Goal: Obtain resource: Download file/media

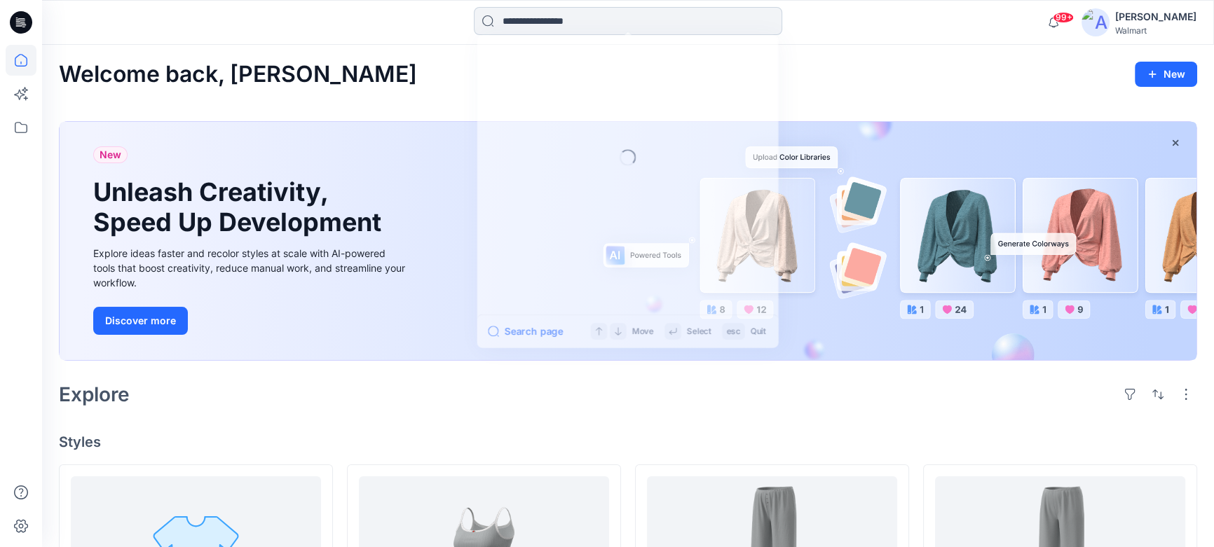
click at [662, 12] on input at bounding box center [628, 21] width 308 height 28
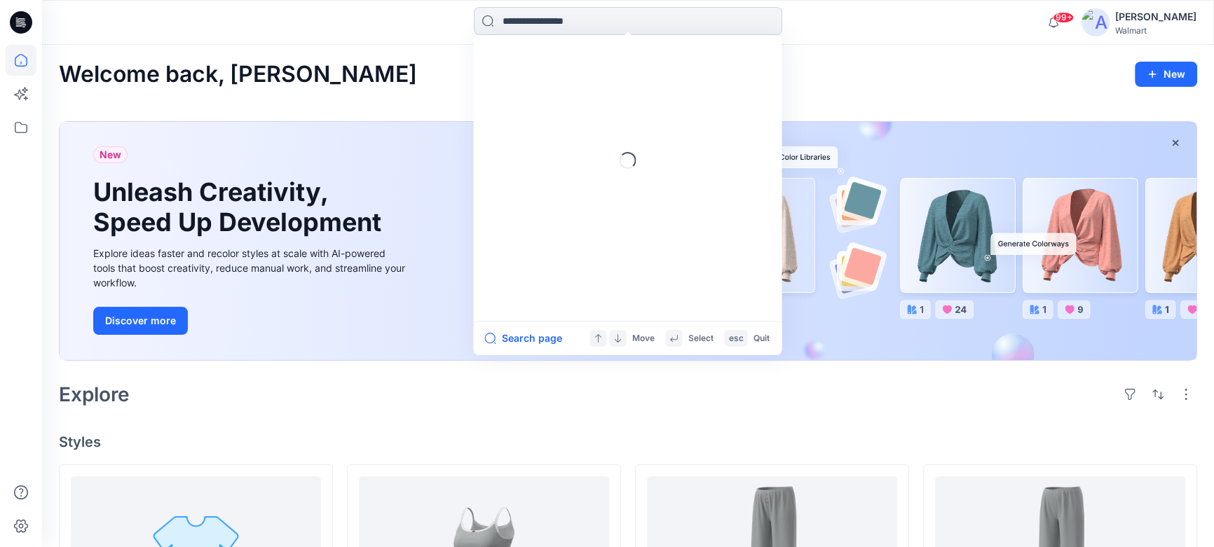
paste input "**********"
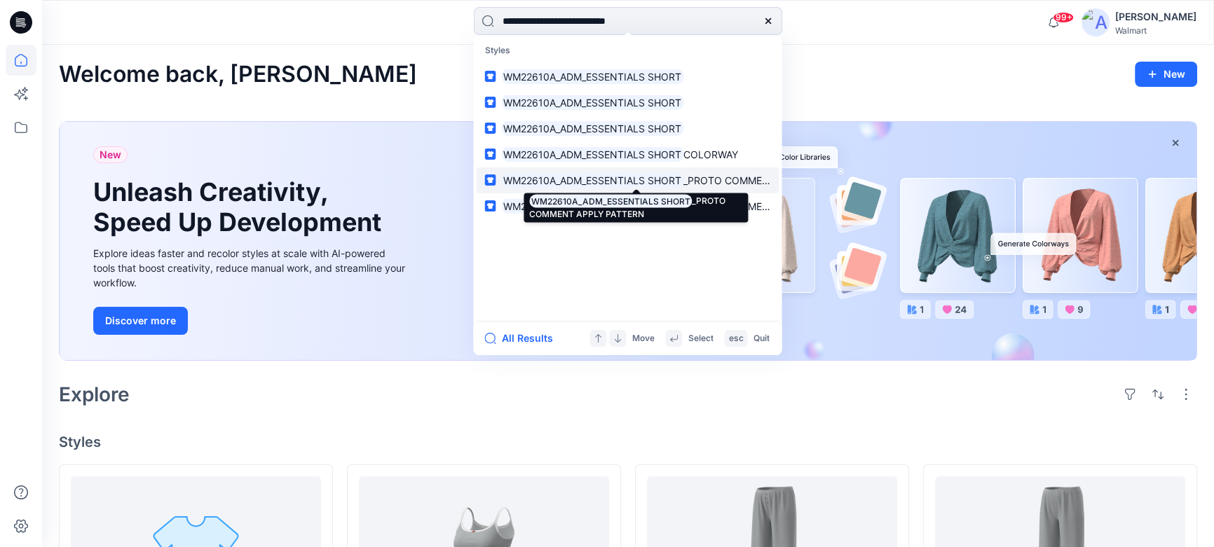
type input "**********"
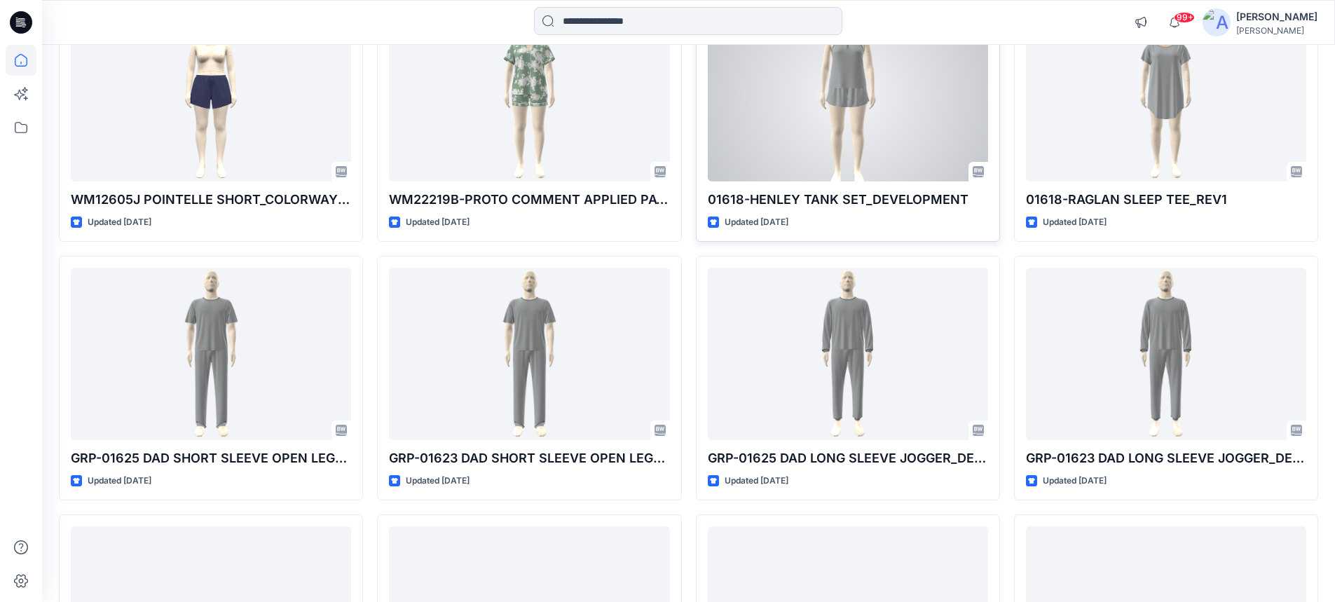
scroll to position [4090, 0]
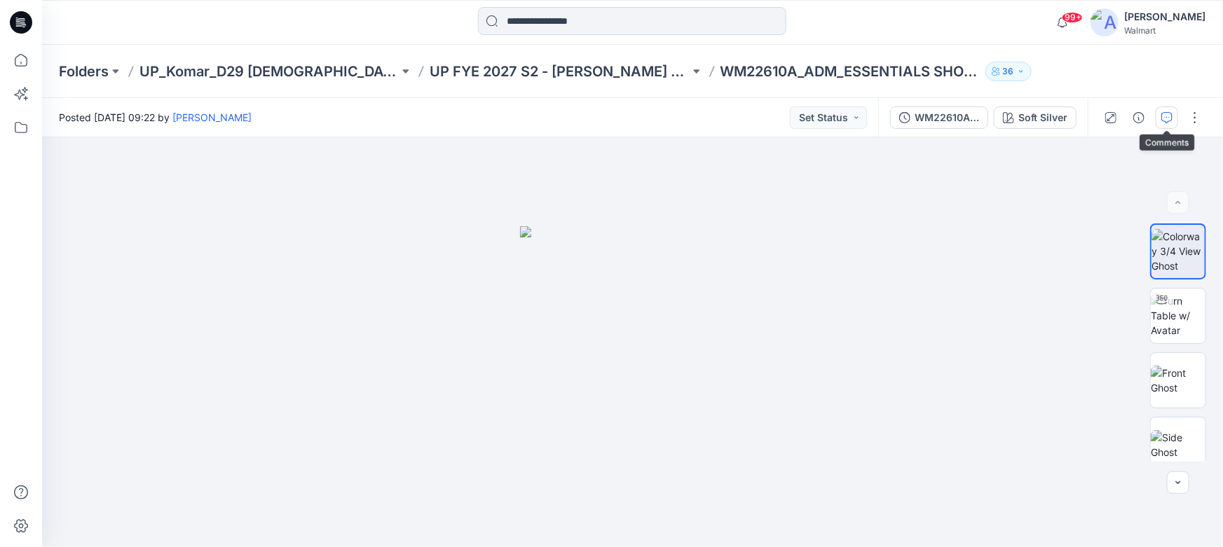
click at [1165, 115] on icon "button" at bounding box center [1166, 117] width 11 height 11
click at [1168, 116] on icon "button" at bounding box center [1166, 117] width 11 height 11
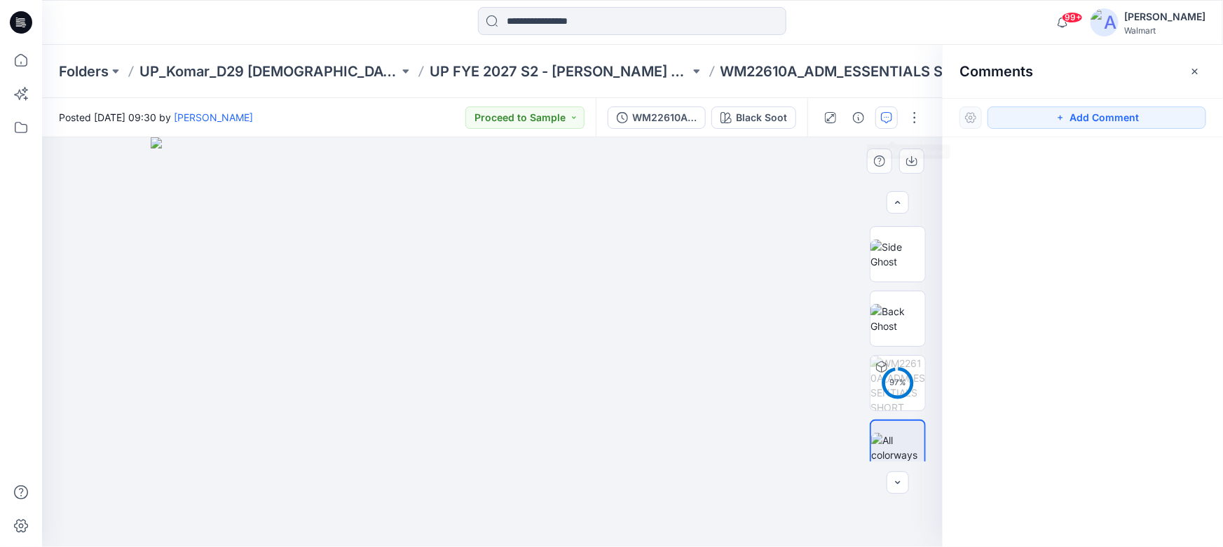
scroll to position [204, 0]
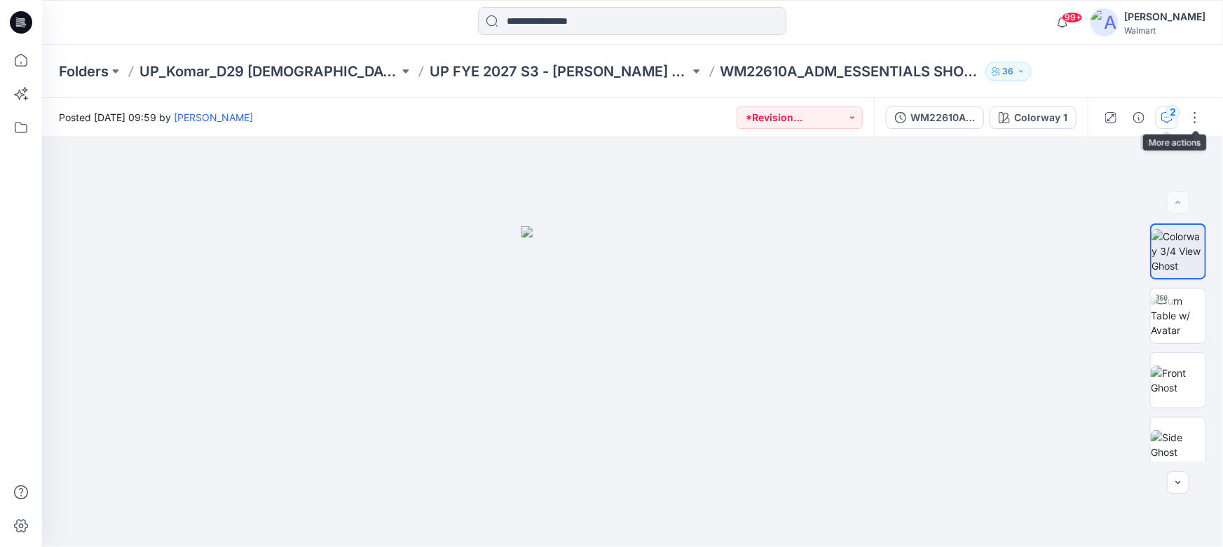
click at [1173, 110] on div "2" at bounding box center [1173, 112] width 14 height 14
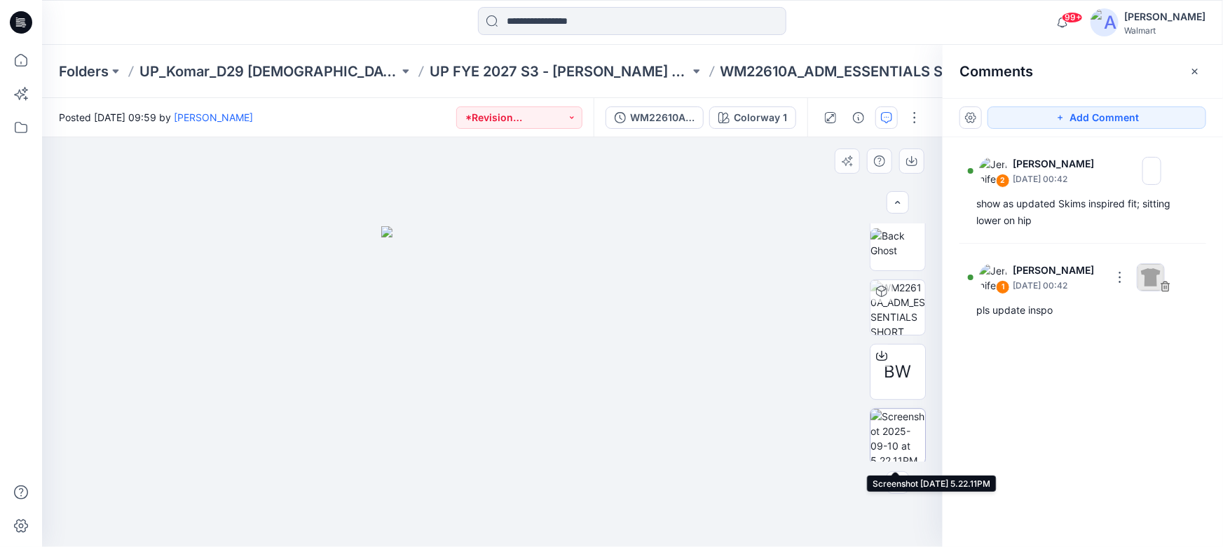
scroll to position [268, 0]
click at [890, 422] on img at bounding box center [898, 434] width 55 height 55
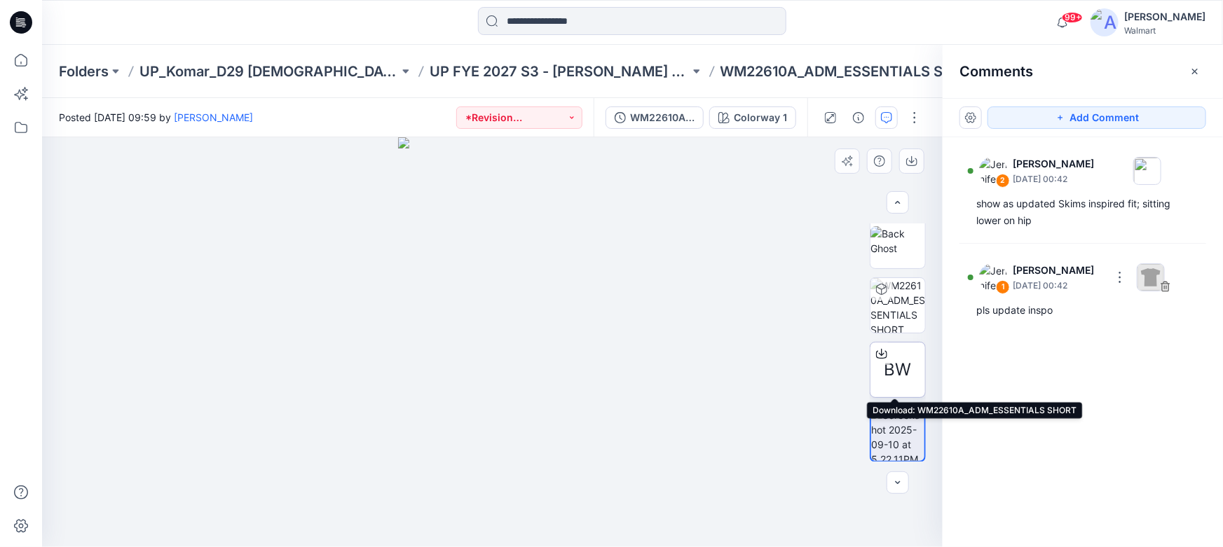
click at [891, 367] on span "BW" at bounding box center [898, 369] width 27 height 25
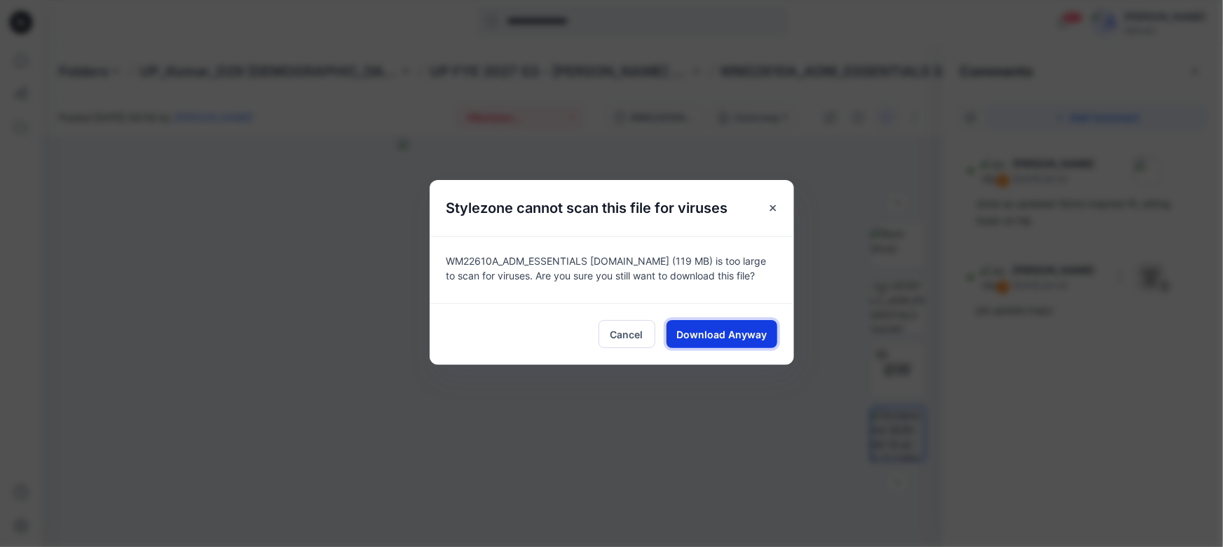
click at [728, 338] on span "Download Anyway" at bounding box center [721, 334] width 90 height 15
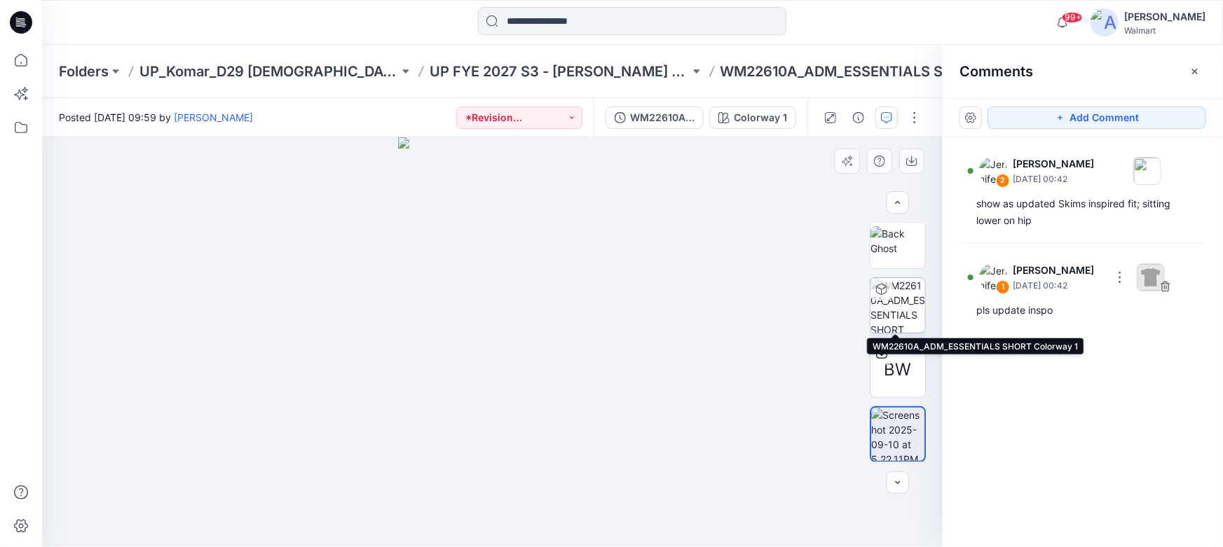
click at [900, 309] on img at bounding box center [898, 305] width 55 height 55
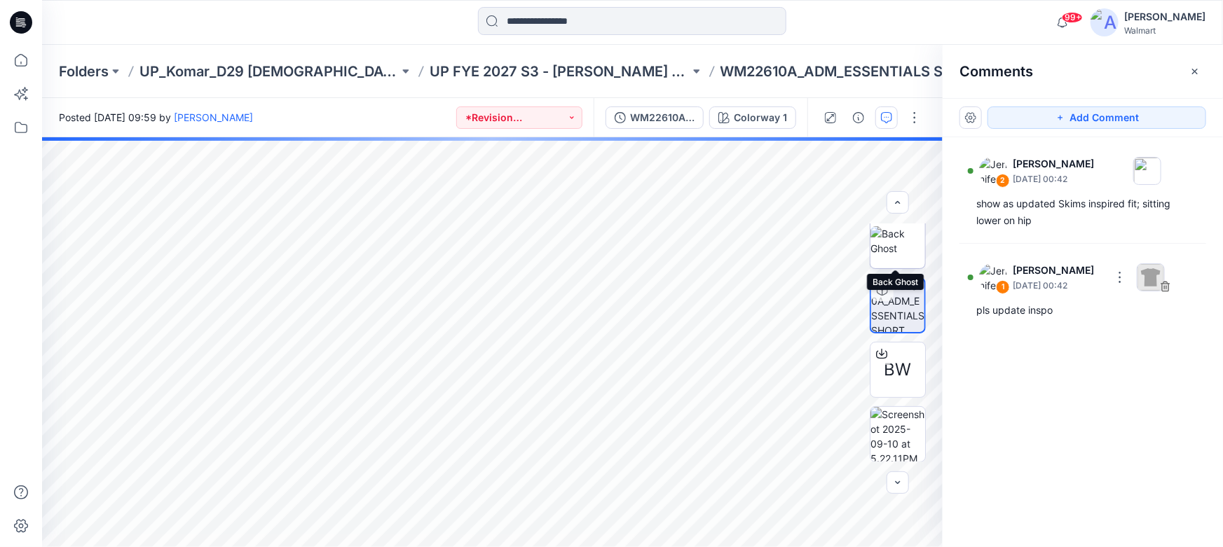
click at [897, 238] on img at bounding box center [898, 240] width 55 height 29
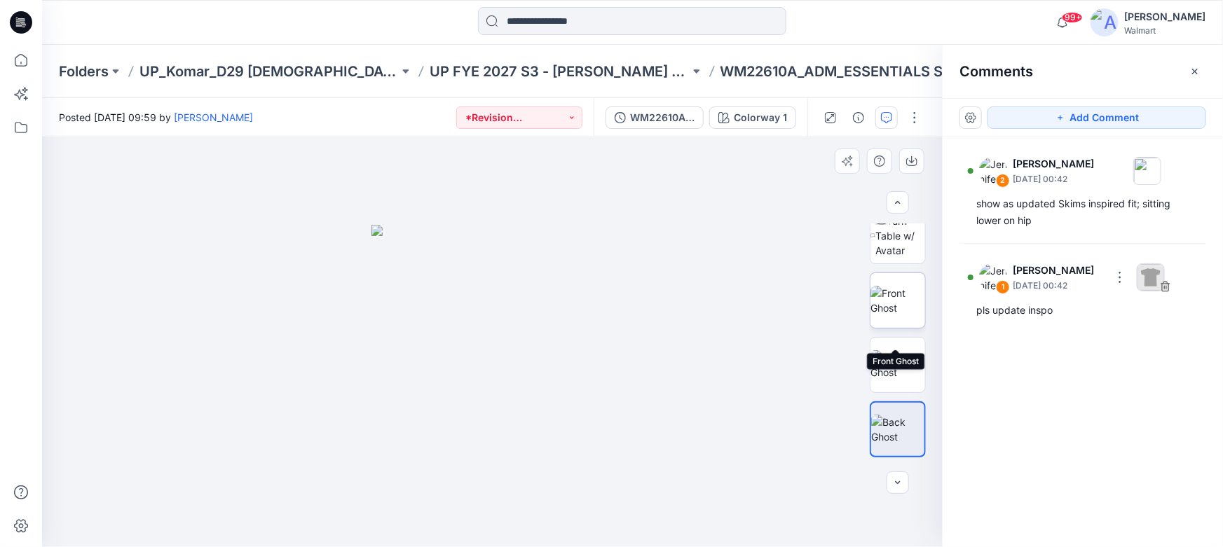
scroll to position [0, 0]
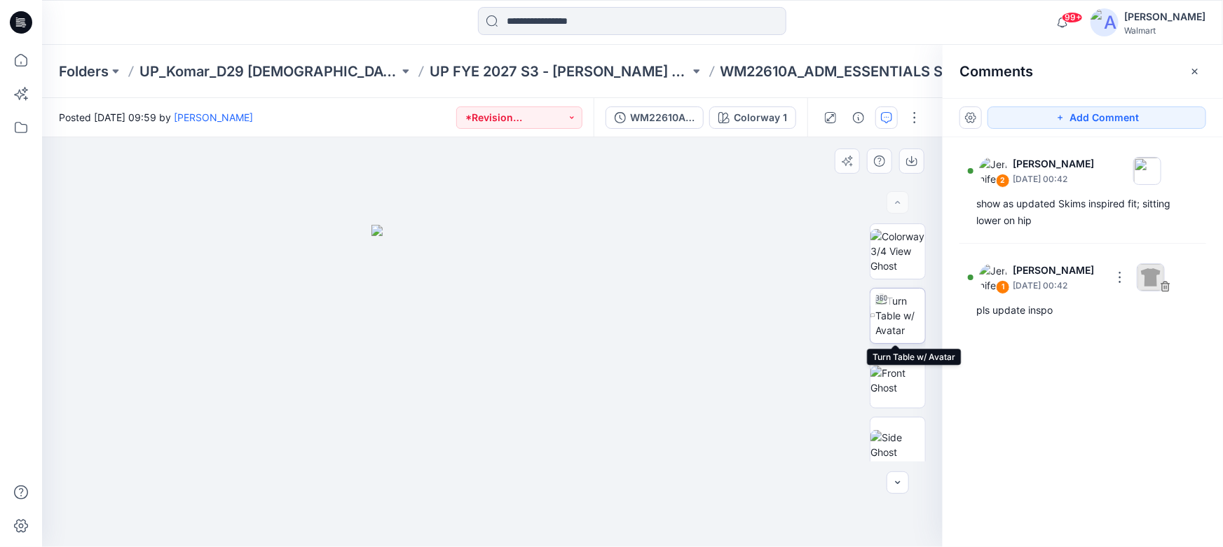
click at [898, 310] on img at bounding box center [900, 316] width 50 height 44
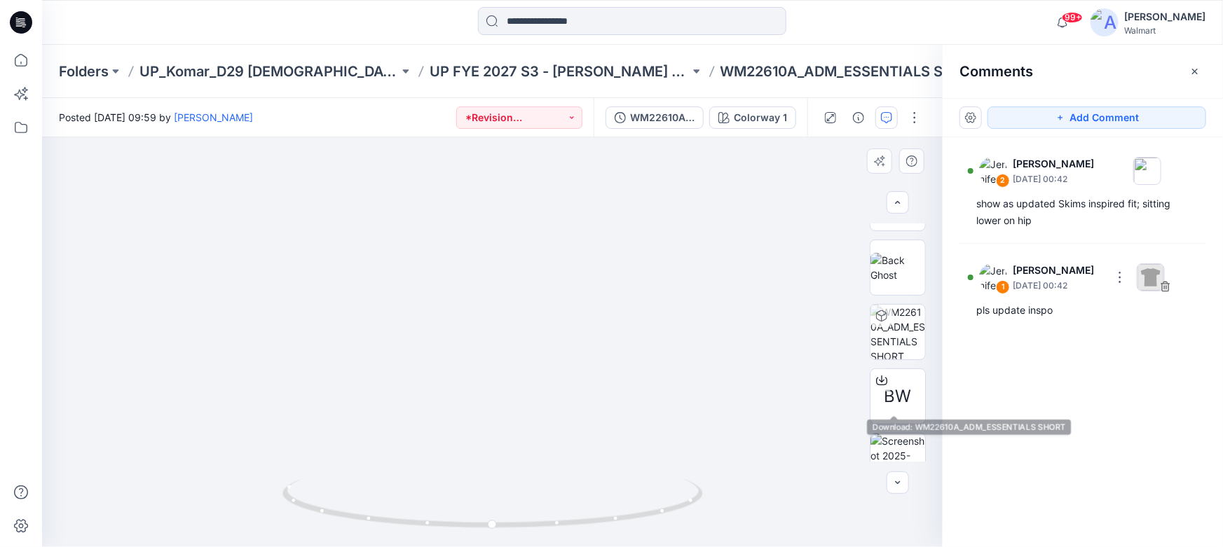
scroll to position [268, 0]
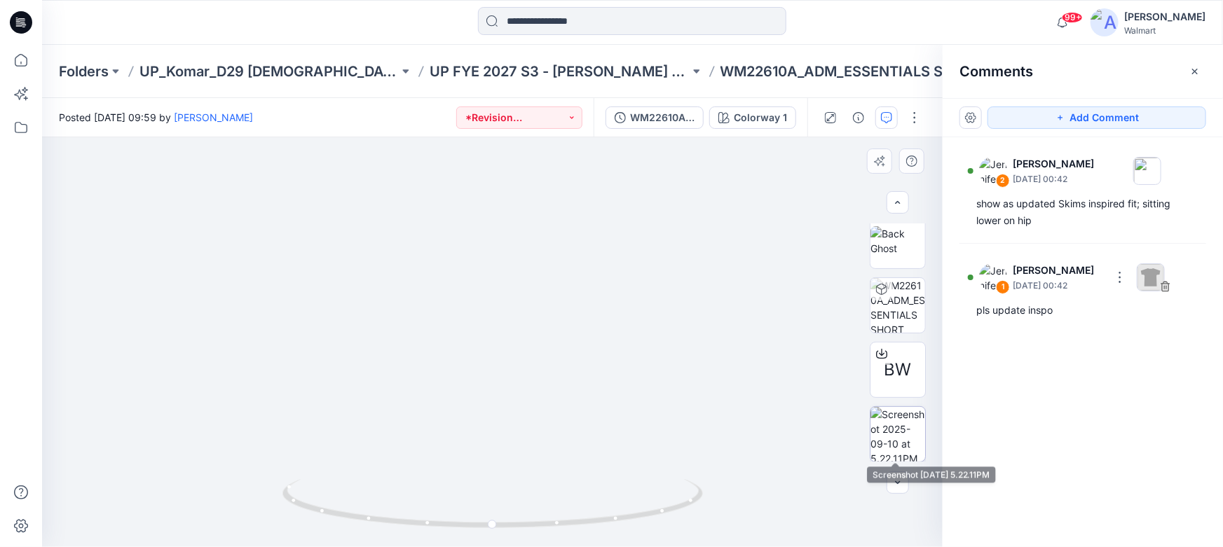
click at [899, 435] on img at bounding box center [898, 434] width 55 height 55
